Goal: Complete application form: Complete application form

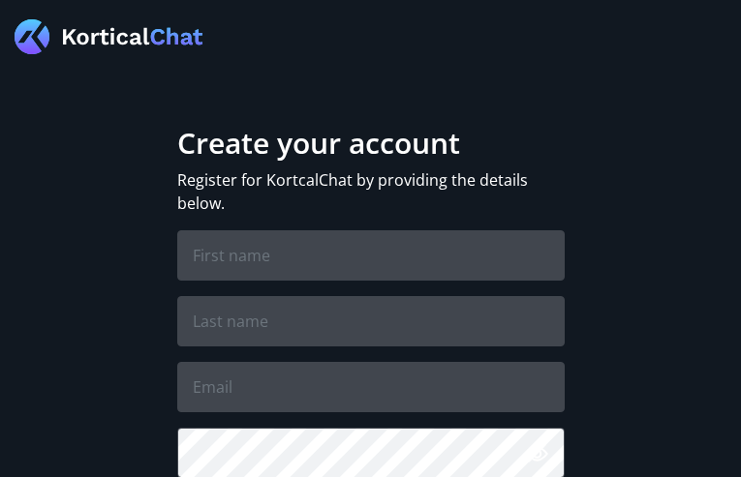
type input "kVcakSEn"
type input "SWbrcBjdwyZc"
type input "kewejanufo346@gmail.com"
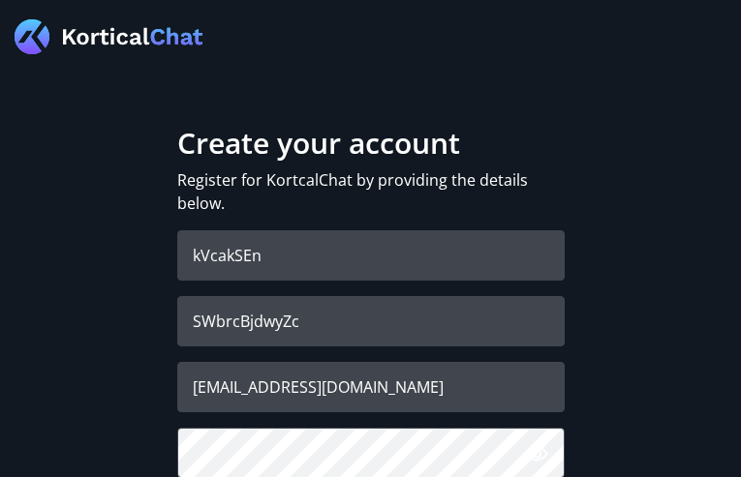
checkbox input "true"
checkbox input "false"
